Goal: Task Accomplishment & Management: Manage account settings

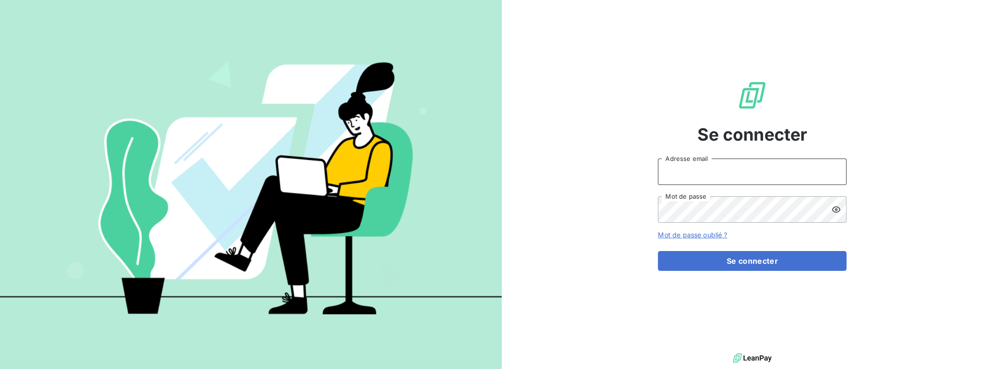
type input "[PERSON_NAME][EMAIL_ADDRESS][DOMAIN_NAME]"
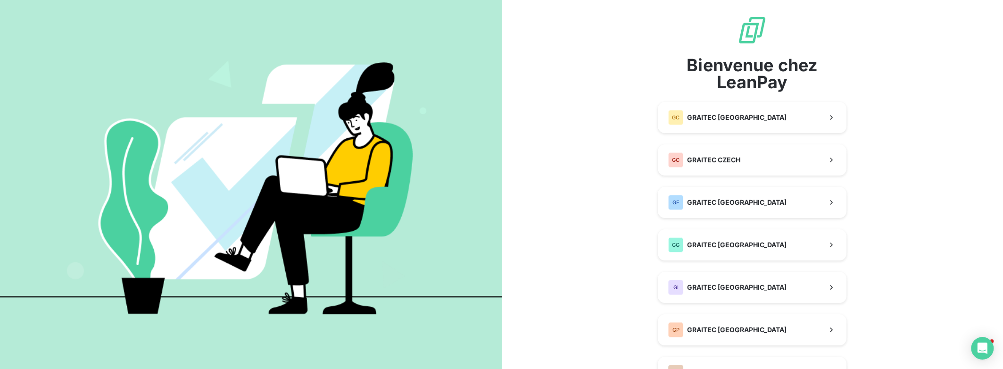
scroll to position [305, 0]
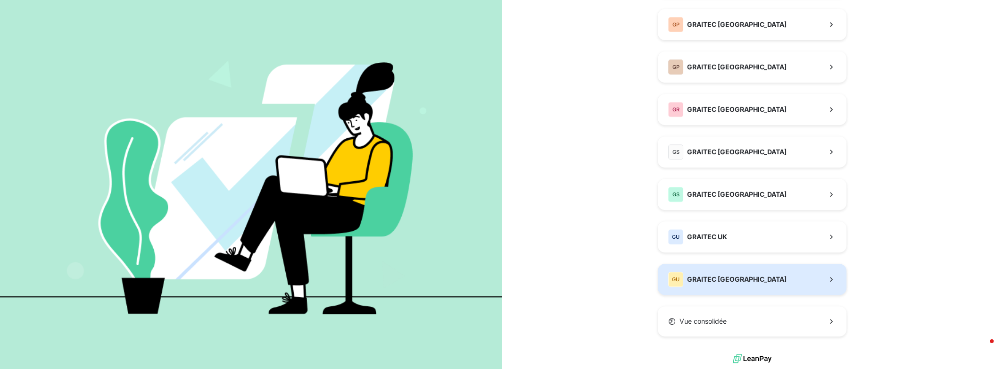
click at [705, 283] on span "GRAITEC [GEOGRAPHIC_DATA]" at bounding box center [736, 278] width 99 height 9
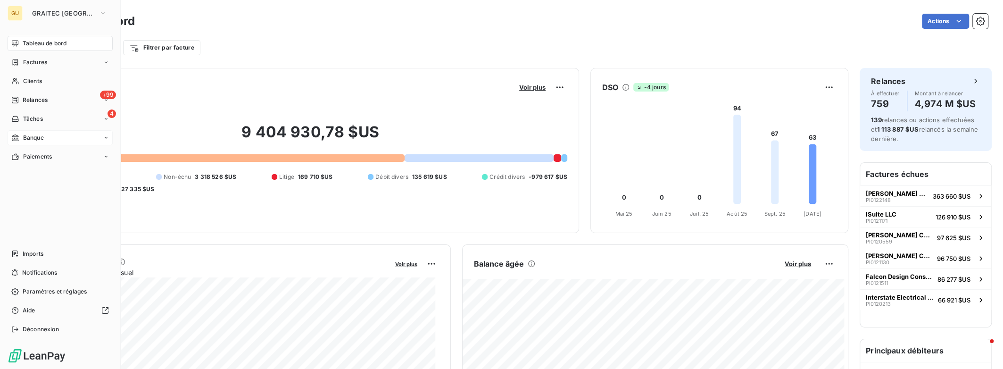
click at [37, 136] on span "Banque" at bounding box center [33, 137] width 21 height 8
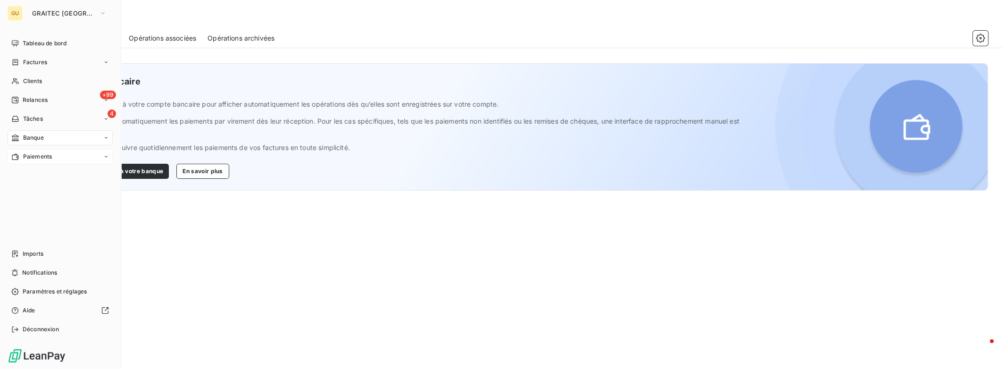
click at [34, 154] on span "Paiements" at bounding box center [37, 156] width 29 height 8
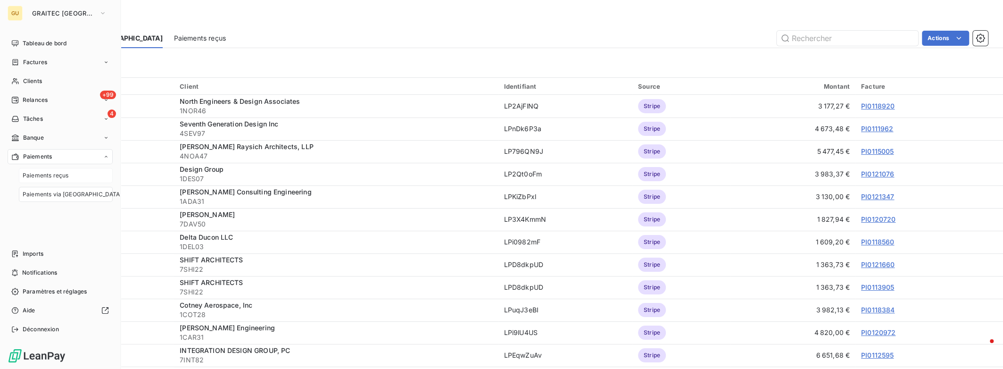
click at [39, 169] on div "Paiements reçus" at bounding box center [66, 175] width 94 height 15
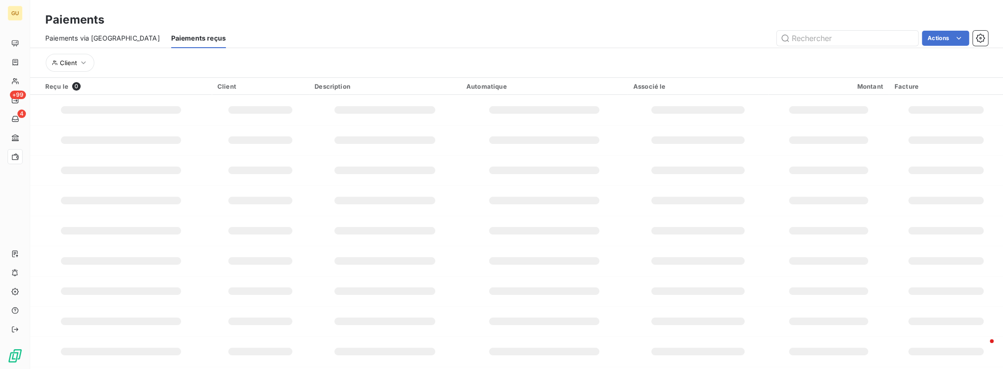
click at [100, 37] on span "Paiements via [GEOGRAPHIC_DATA]" at bounding box center [102, 37] width 115 height 9
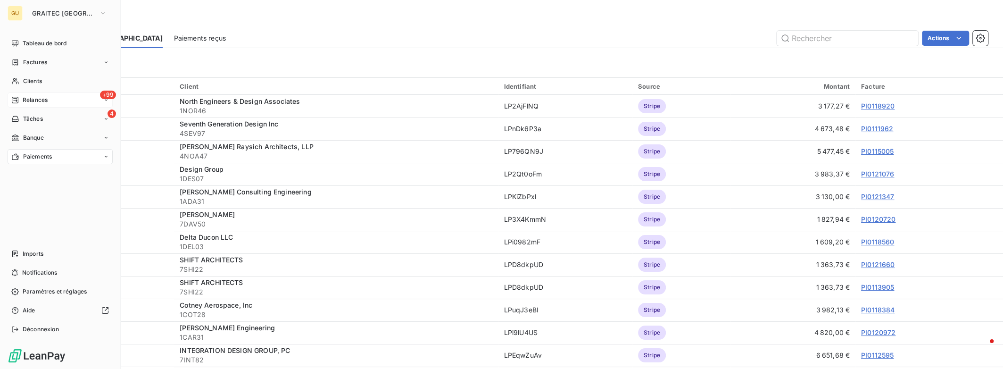
click at [33, 98] on span "Relances" at bounding box center [35, 100] width 25 height 8
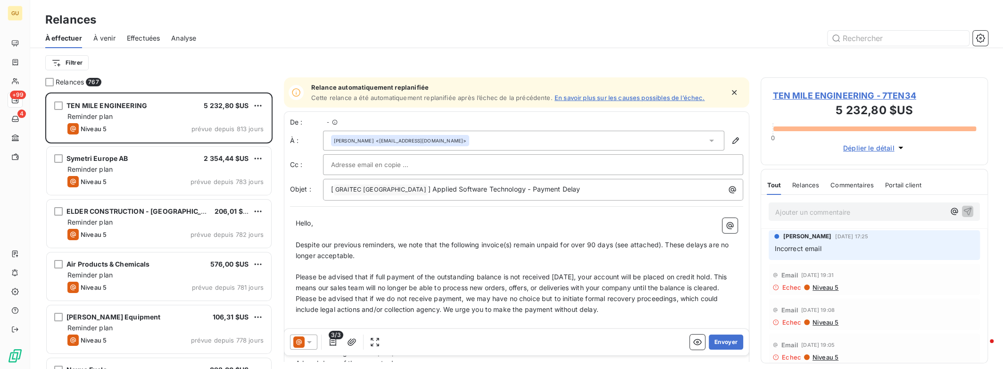
scroll to position [269, 220]
click at [147, 40] on span "Effectuées" at bounding box center [143, 37] width 33 height 9
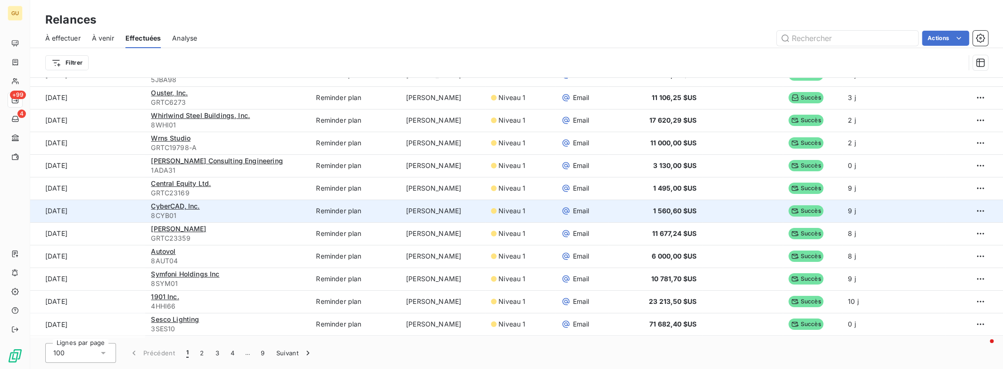
scroll to position [1234, 0]
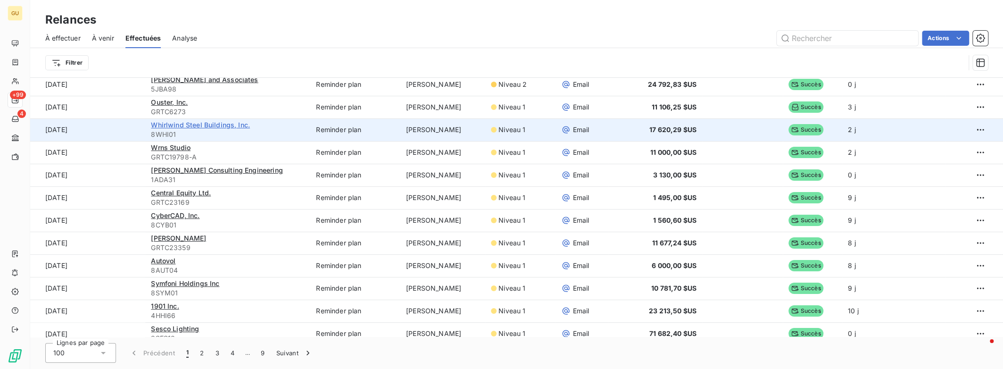
click at [180, 123] on span "Whirlwind Steel Buildings, Inc." at bounding box center [200, 125] width 99 height 8
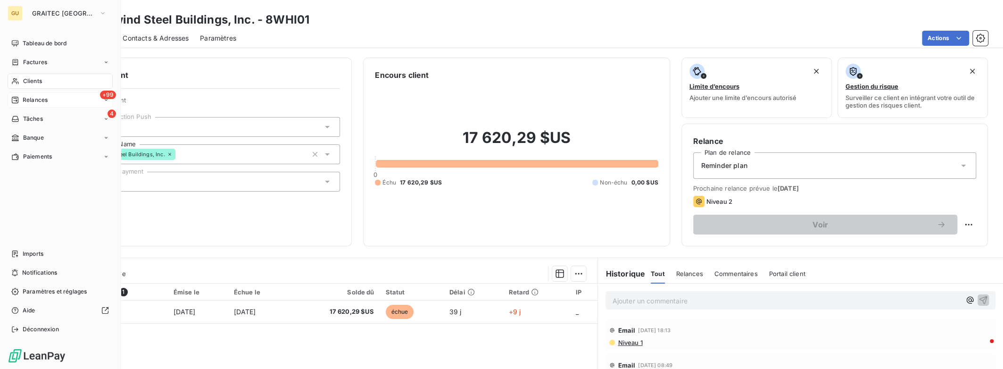
click at [24, 98] on span "Relances" at bounding box center [35, 100] width 25 height 8
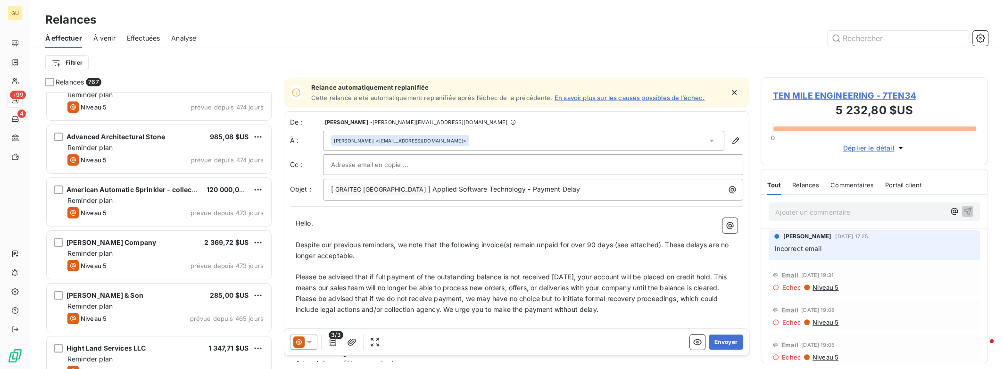
scroll to position [6161, 0]
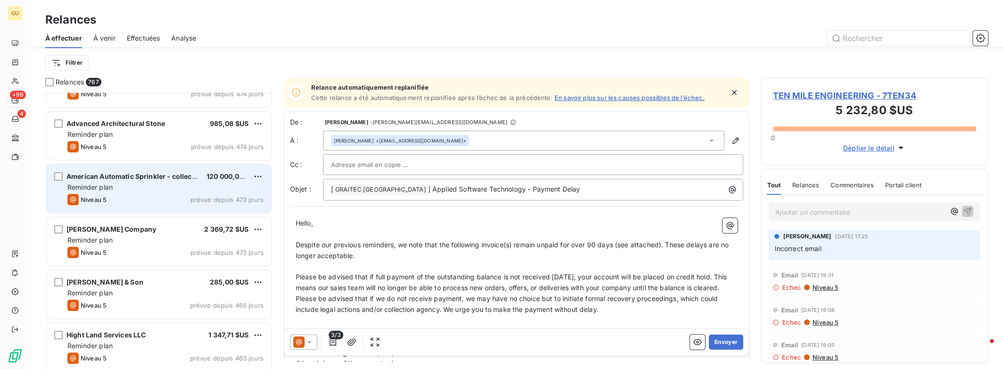
click at [108, 178] on span "American Automatic Sprinkler - collection agency" at bounding box center [148, 176] width 164 height 8
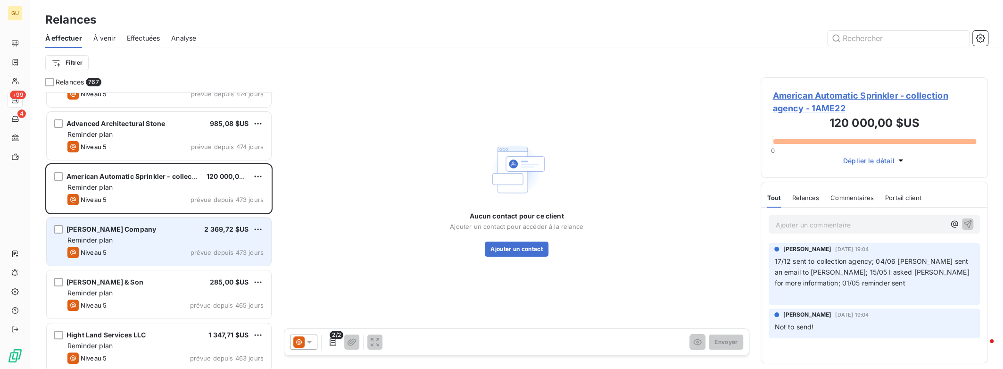
click at [145, 253] on div "Niveau 5 prévue depuis 473 jours" at bounding box center [165, 252] width 196 height 11
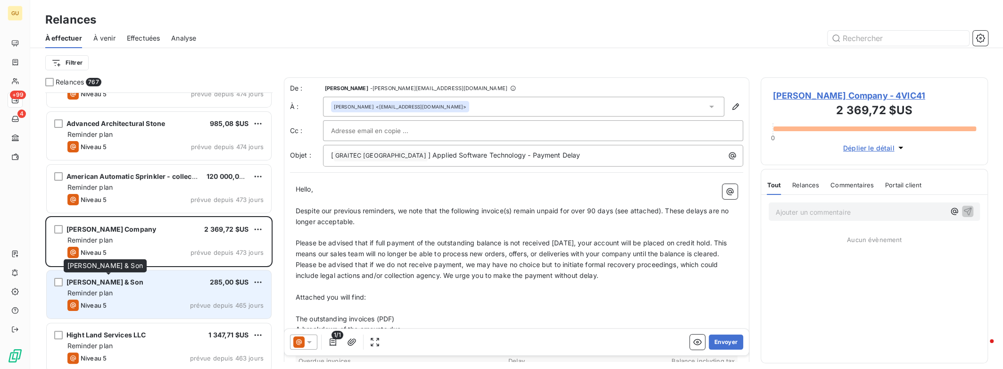
click at [137, 279] on span "[PERSON_NAME] & Son" at bounding box center [104, 282] width 77 height 8
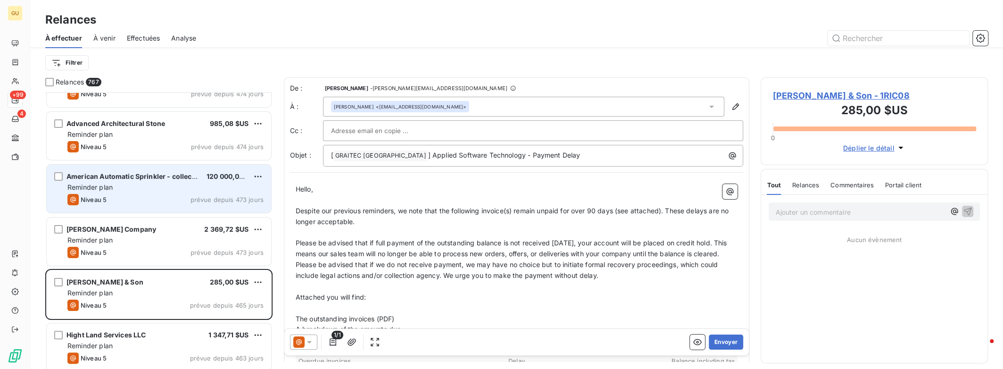
click at [145, 196] on div "Niveau 5 prévue depuis 473 jours" at bounding box center [165, 199] width 196 height 11
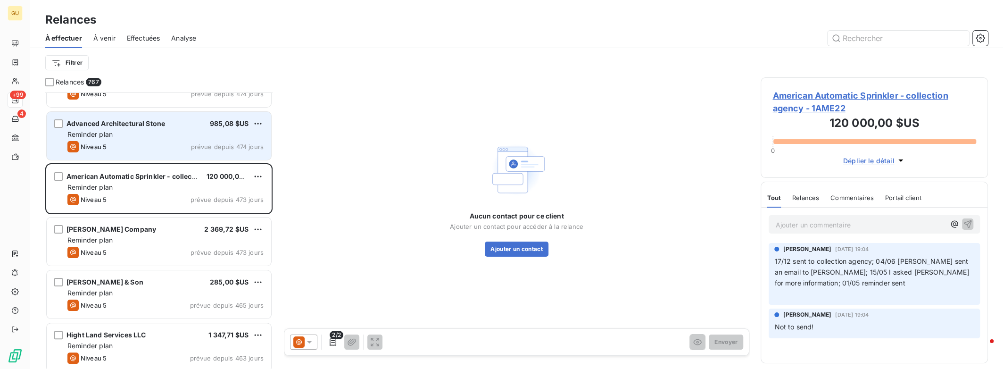
click at [152, 132] on div "Reminder plan" at bounding box center [165, 134] width 196 height 9
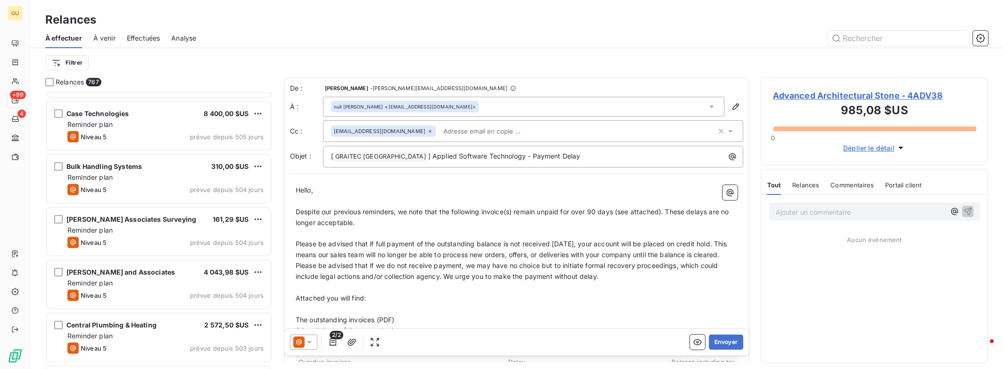
scroll to position [4778, 0]
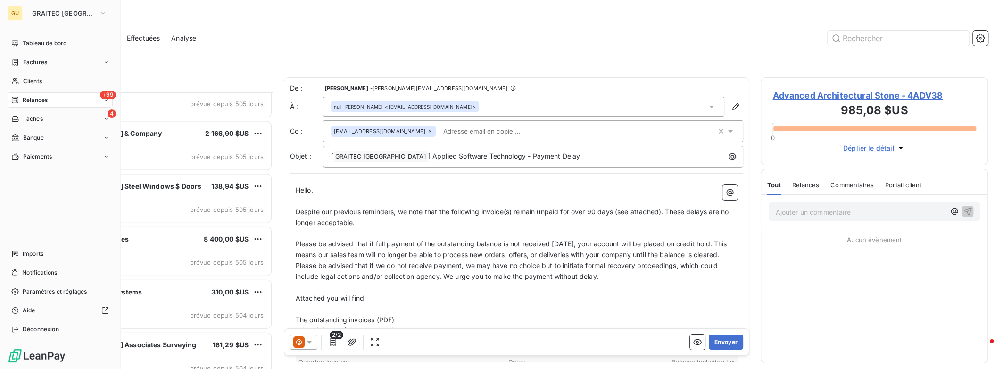
click at [31, 98] on span "Relances" at bounding box center [35, 100] width 25 height 8
click at [36, 119] on span "Tâches" at bounding box center [33, 119] width 20 height 8
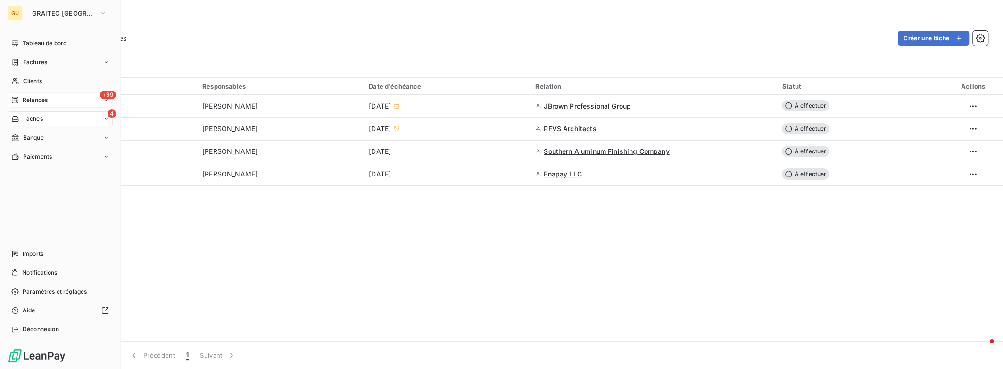
click at [19, 98] on div "Relances" at bounding box center [29, 100] width 36 height 8
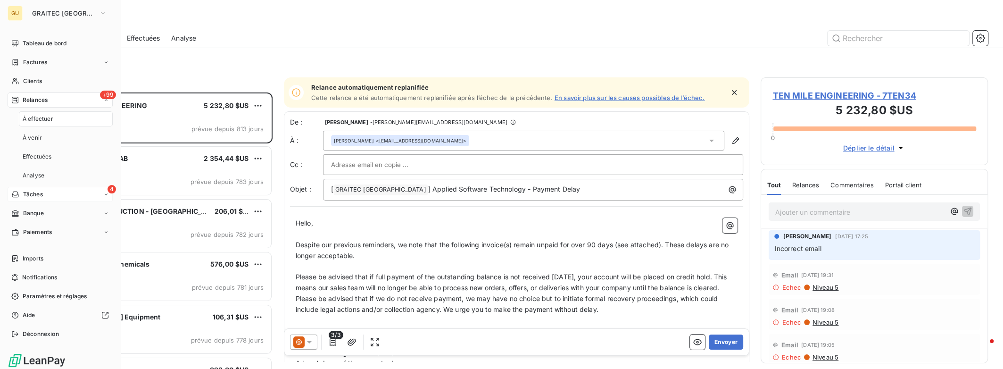
scroll to position [269, 220]
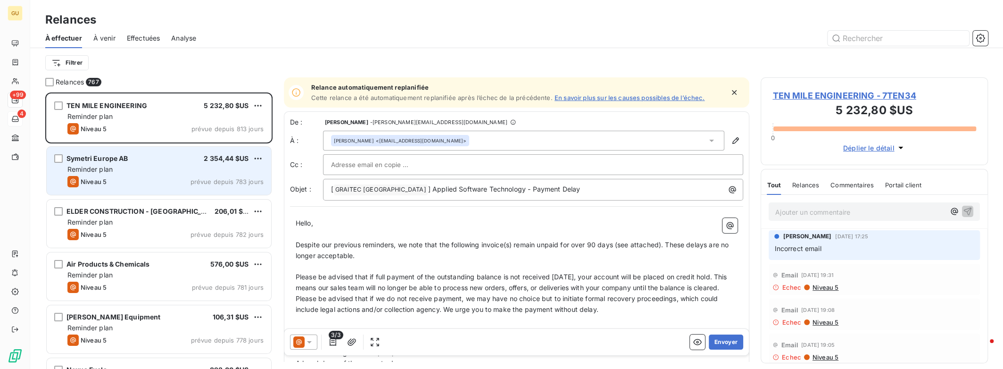
click at [177, 181] on div "Niveau 5 prévue depuis 783 jours" at bounding box center [165, 181] width 196 height 11
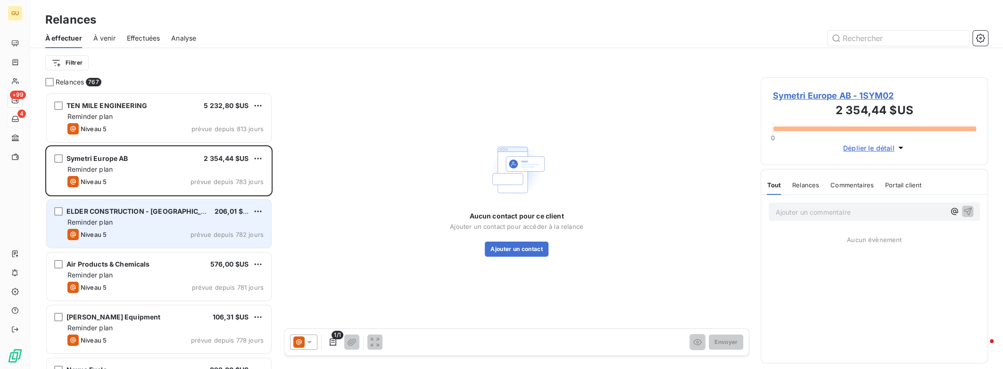
click at [176, 219] on div "Reminder plan" at bounding box center [165, 221] width 196 height 9
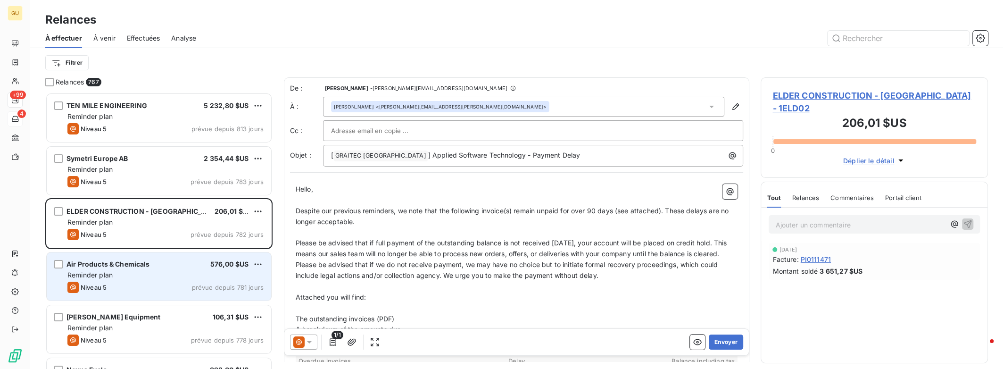
click at [175, 260] on div "Air Products & Chemicals 576,00 $US" at bounding box center [165, 264] width 196 height 8
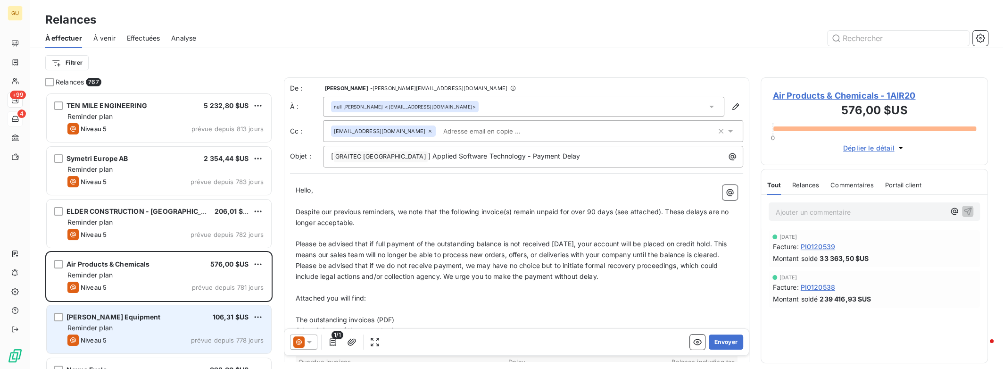
click at [112, 328] on span "Reminder plan" at bounding box center [89, 327] width 45 height 8
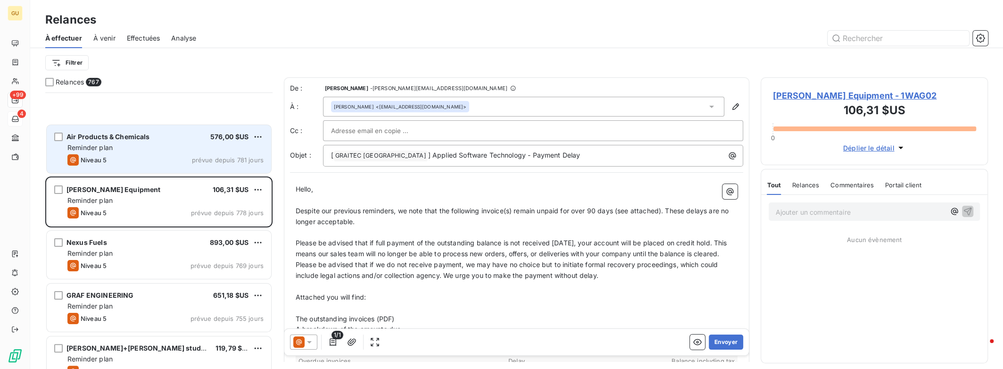
scroll to position [252, 0]
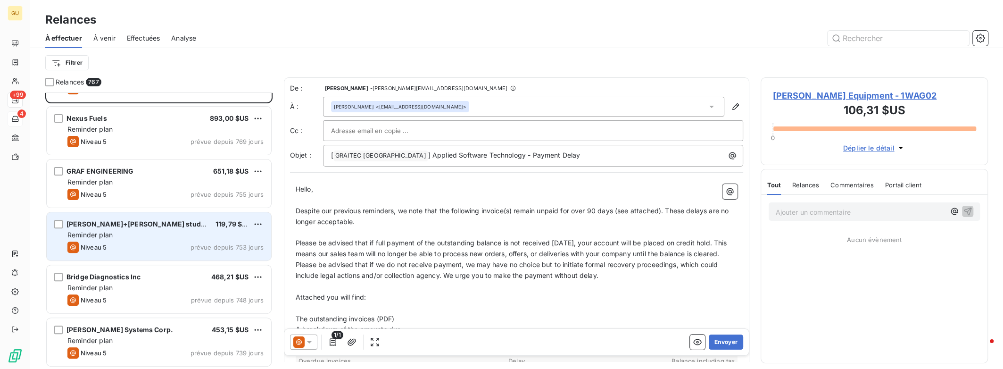
click at [221, 246] on span "prévue depuis 753 jours" at bounding box center [226, 247] width 73 height 8
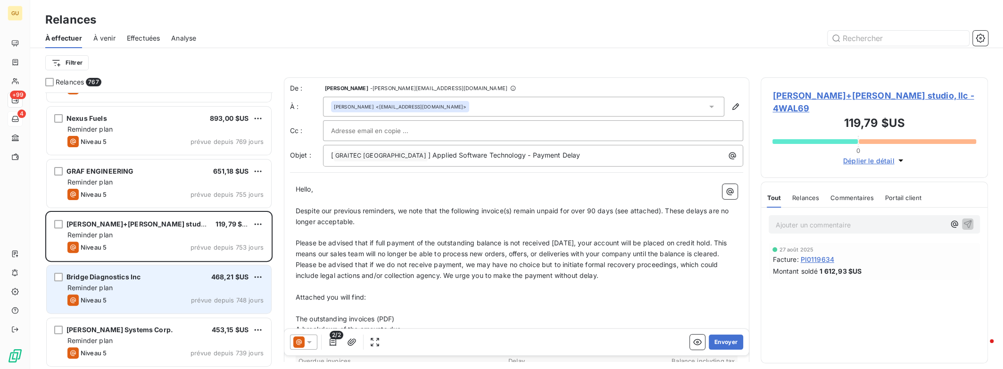
click at [211, 277] on span "468,21 $US" at bounding box center [230, 277] width 38 height 8
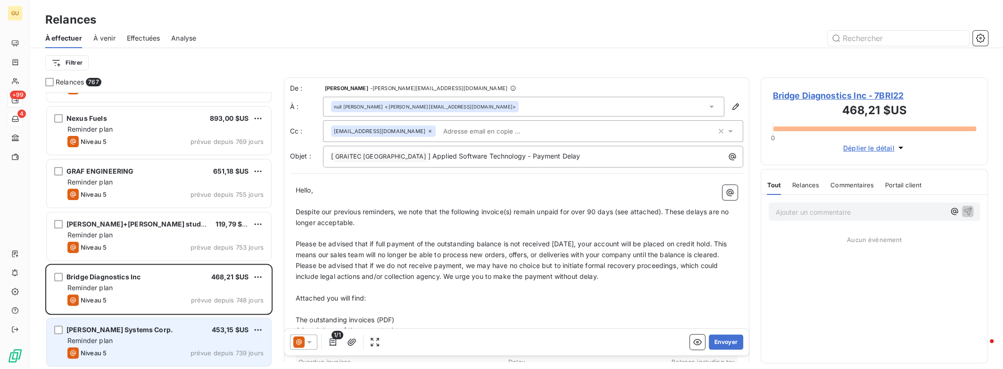
click at [195, 326] on div "[PERSON_NAME] Systems Corp. 453,15 $US" at bounding box center [165, 329] width 196 height 8
